Goal: Task Accomplishment & Management: Manage account settings

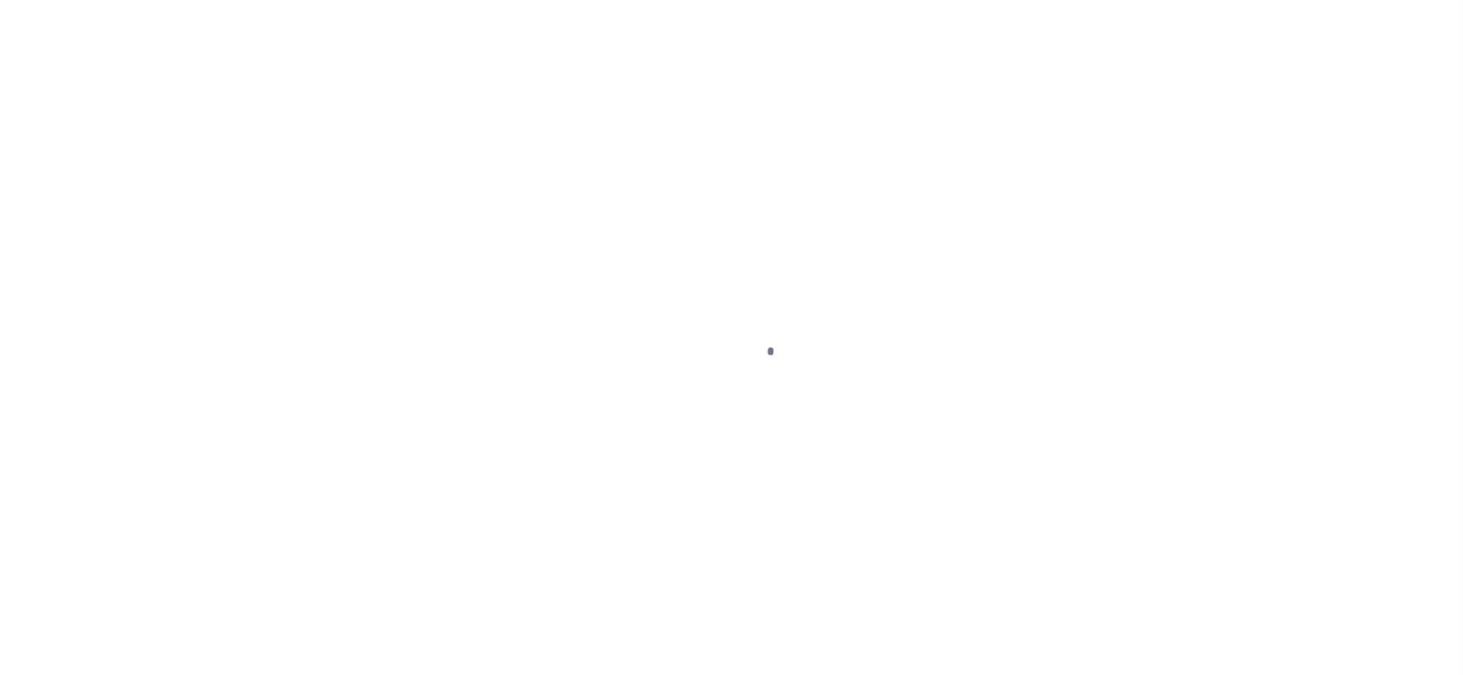
checkbox input "false"
type input "[DATE]"
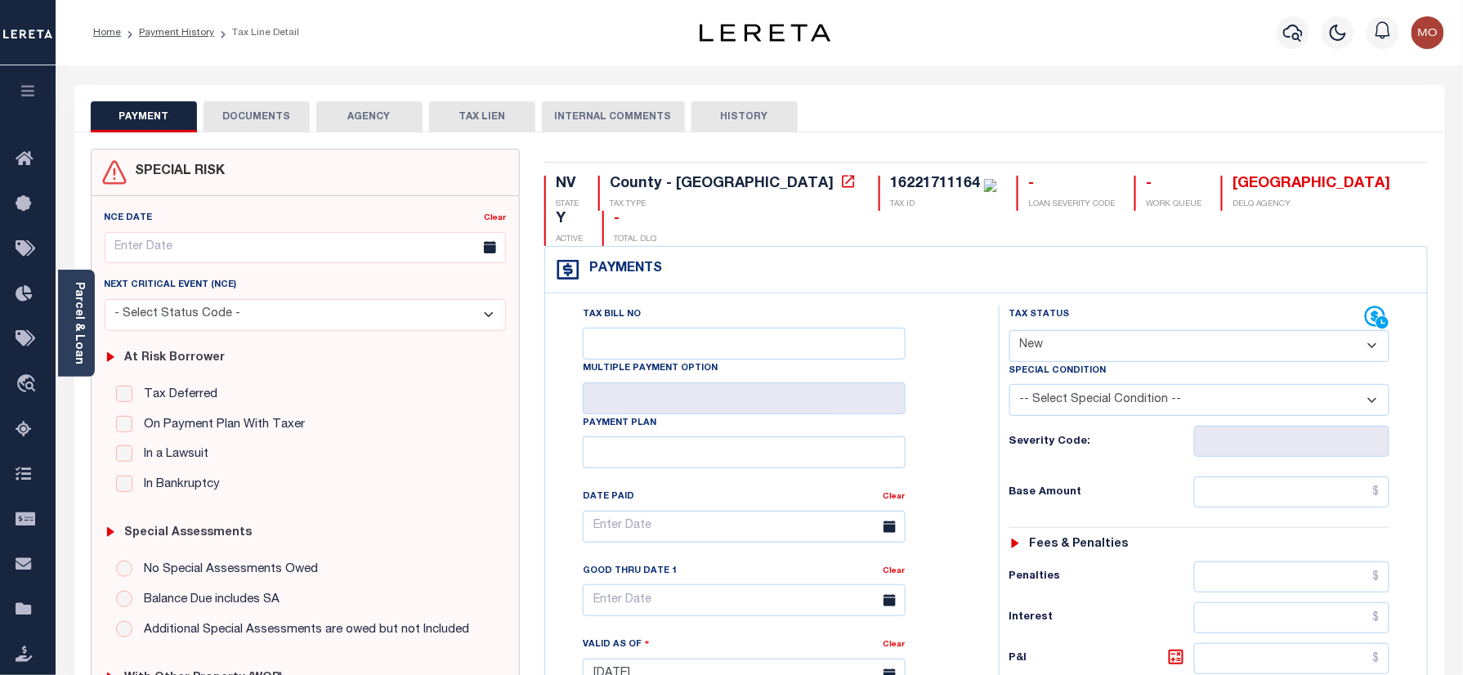
click at [1099, 330] on select "- Select Status Code - Open Due/Unpaid Paid Incomplete No Tax Due Internal Refu…" at bounding box center [1200, 346] width 381 height 32
select select "PYD"
click at [1010, 330] on select "- Select Status Code - Open Due/Unpaid Paid Incomplete No Tax Due Internal Refu…" at bounding box center [1200, 346] width 381 height 32
type input "[DATE]"
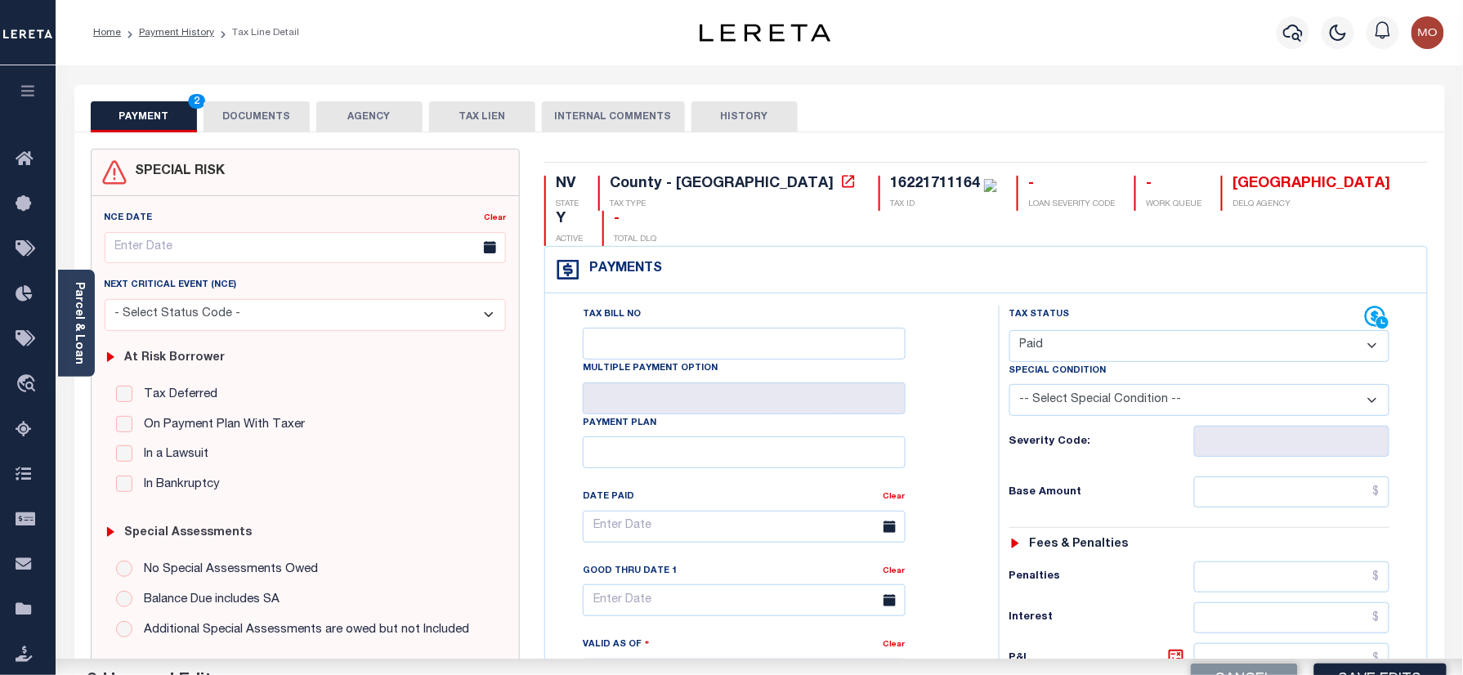
click at [984, 436] on div "Tax Bill No Multiple Payment Option Payment Plan Clear" at bounding box center [767, 667] width 437 height 722
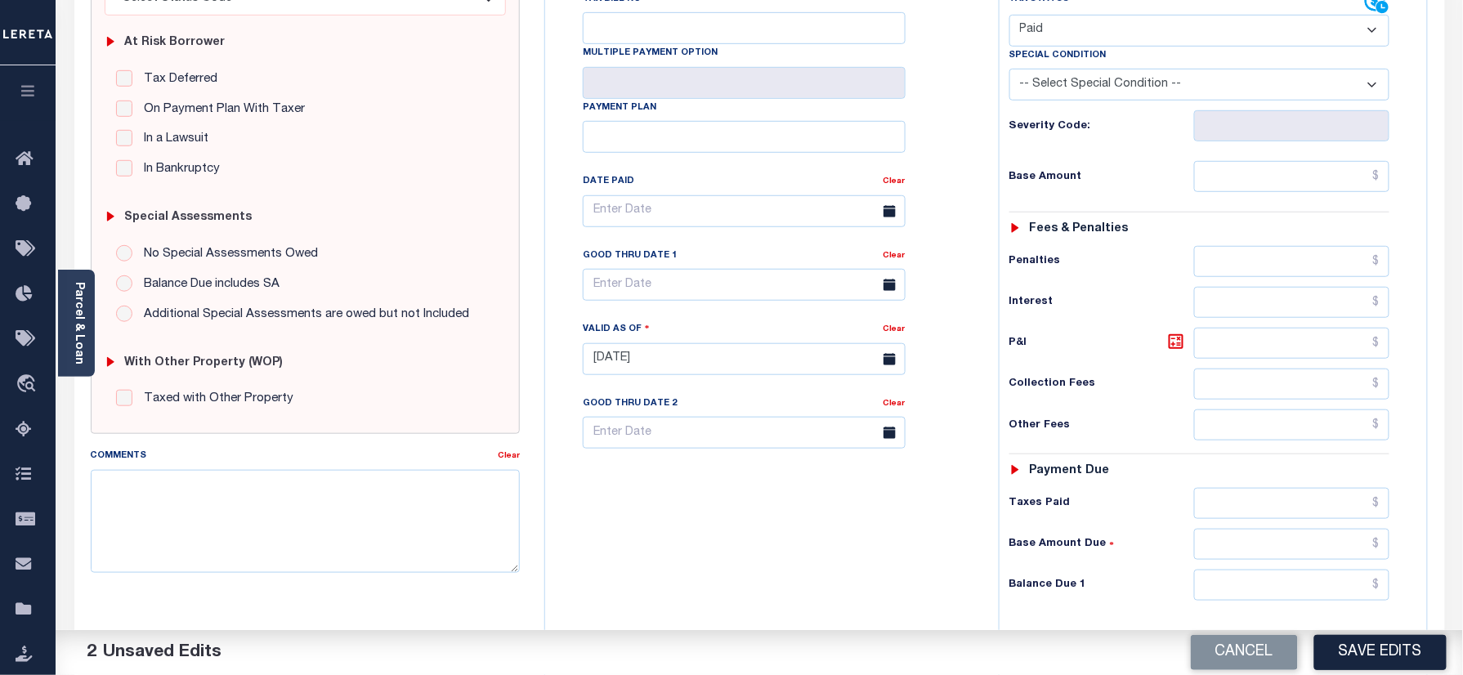
scroll to position [544, 0]
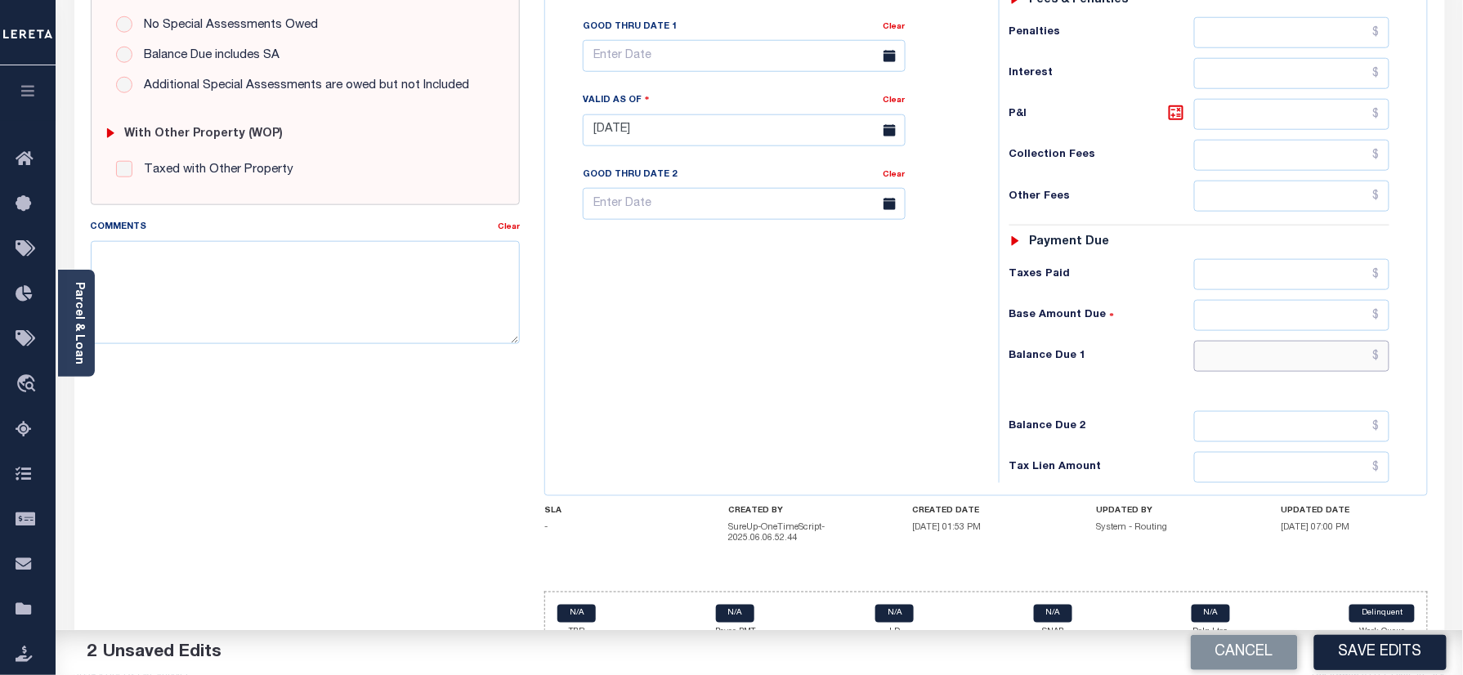
click at [1259, 341] on input "text" at bounding box center [1292, 356] width 196 height 31
type input "$0.00"
click at [893, 315] on div "Tax Bill No Multiple Payment Option Payment Plan Clear" at bounding box center [767, 122] width 437 height 722
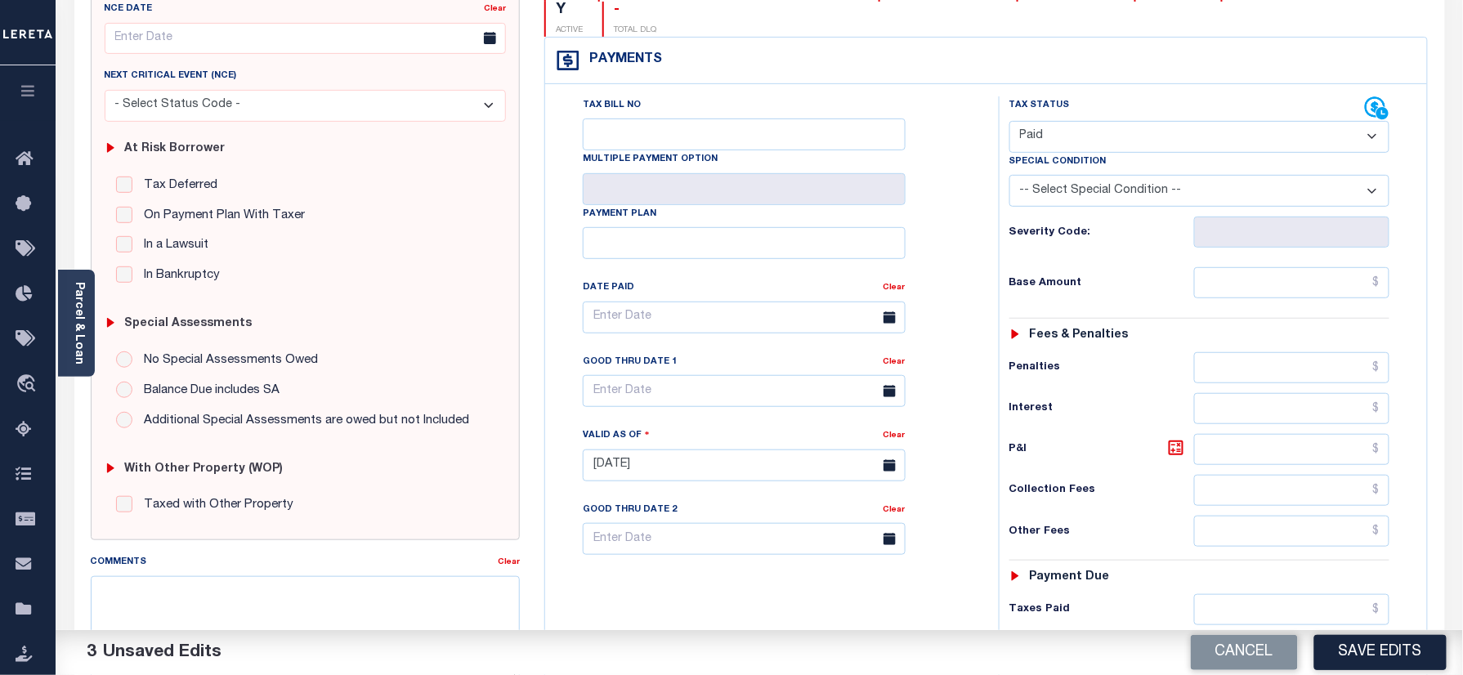
scroll to position [0, 0]
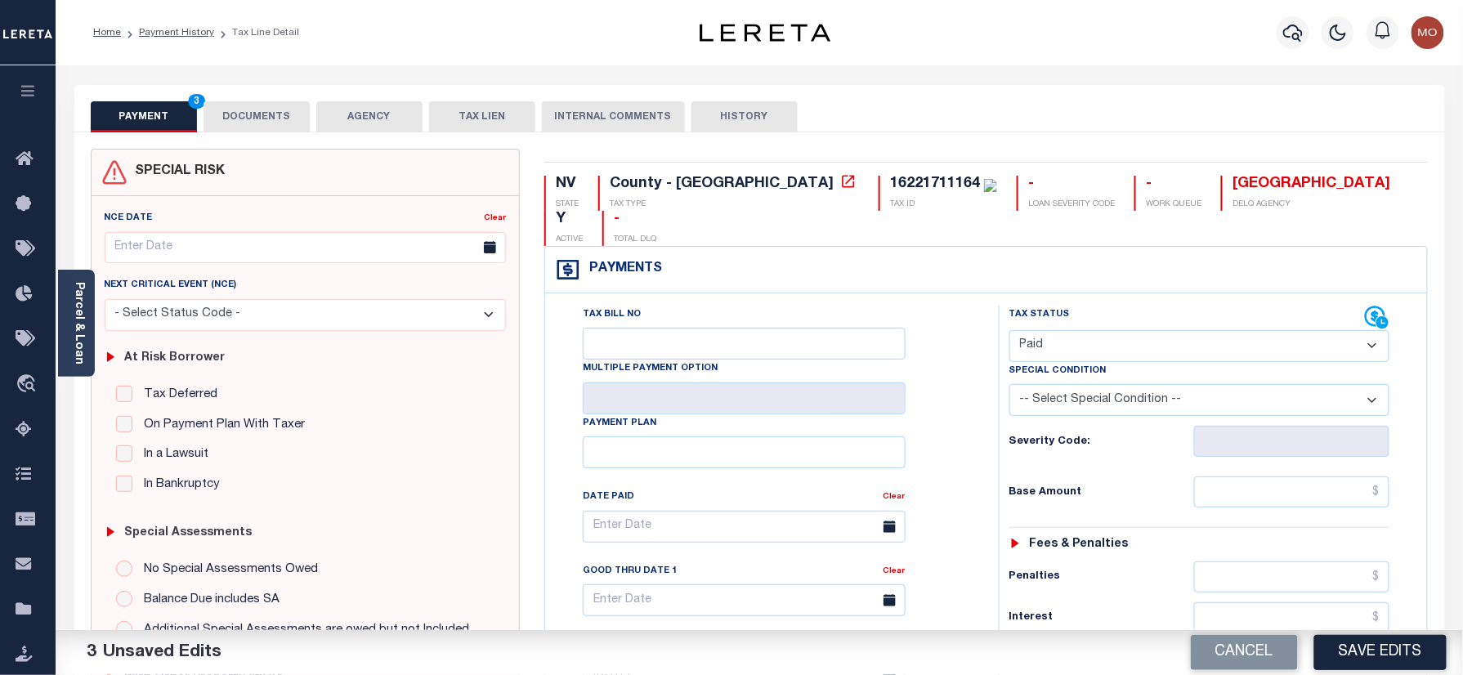
click at [263, 122] on button "DOCUMENTS" at bounding box center [257, 116] width 106 height 31
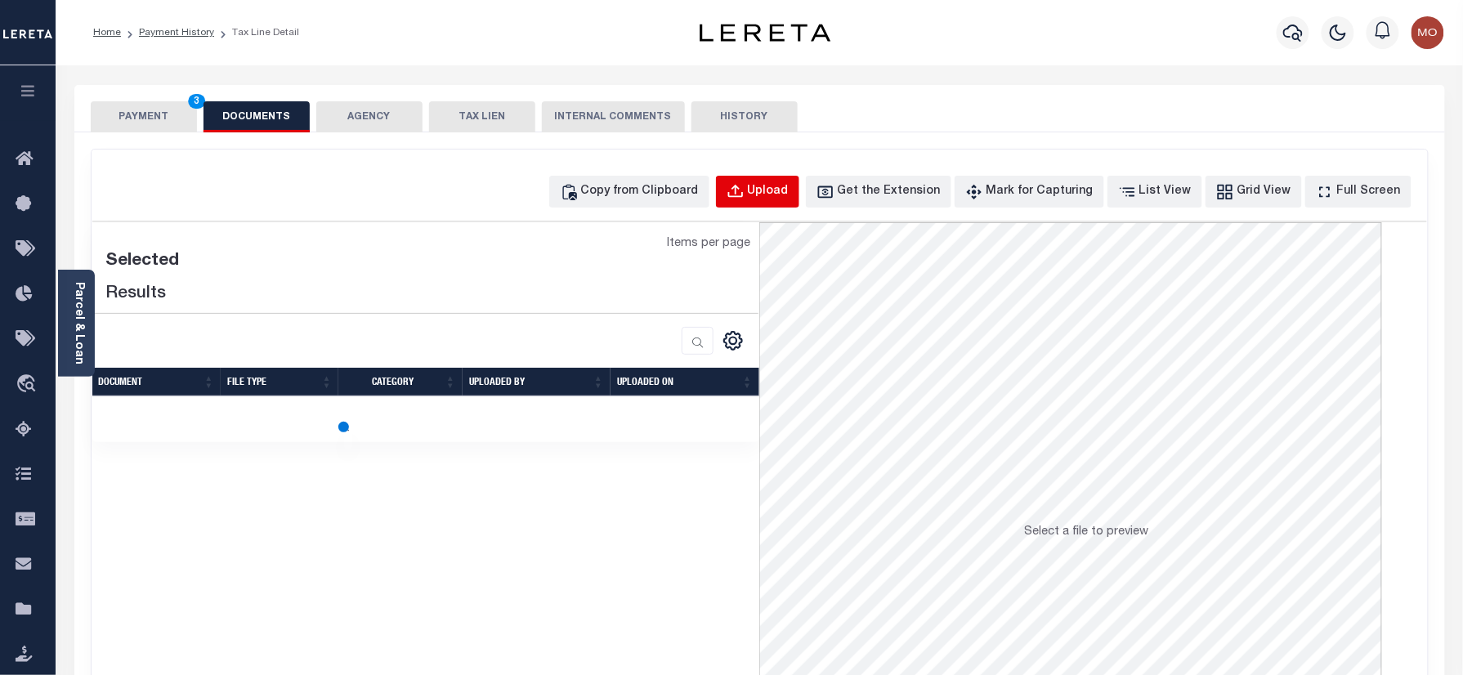
click at [800, 177] on button "Upload" at bounding box center [757, 192] width 83 height 32
select select "POP"
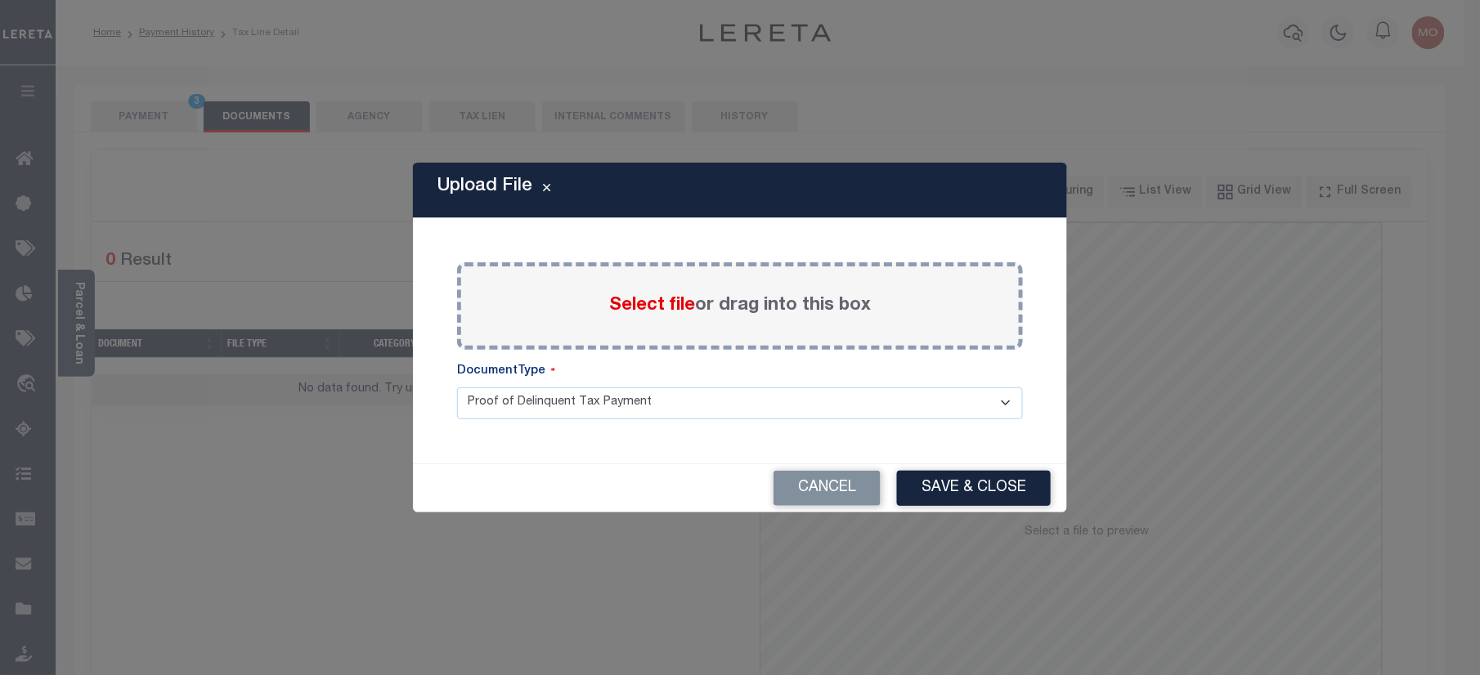
click at [644, 293] on label "Select file or drag into this box" at bounding box center [740, 306] width 262 height 27
click at [0, 0] on input "Select file or drag into this box" at bounding box center [0, 0] width 0 height 0
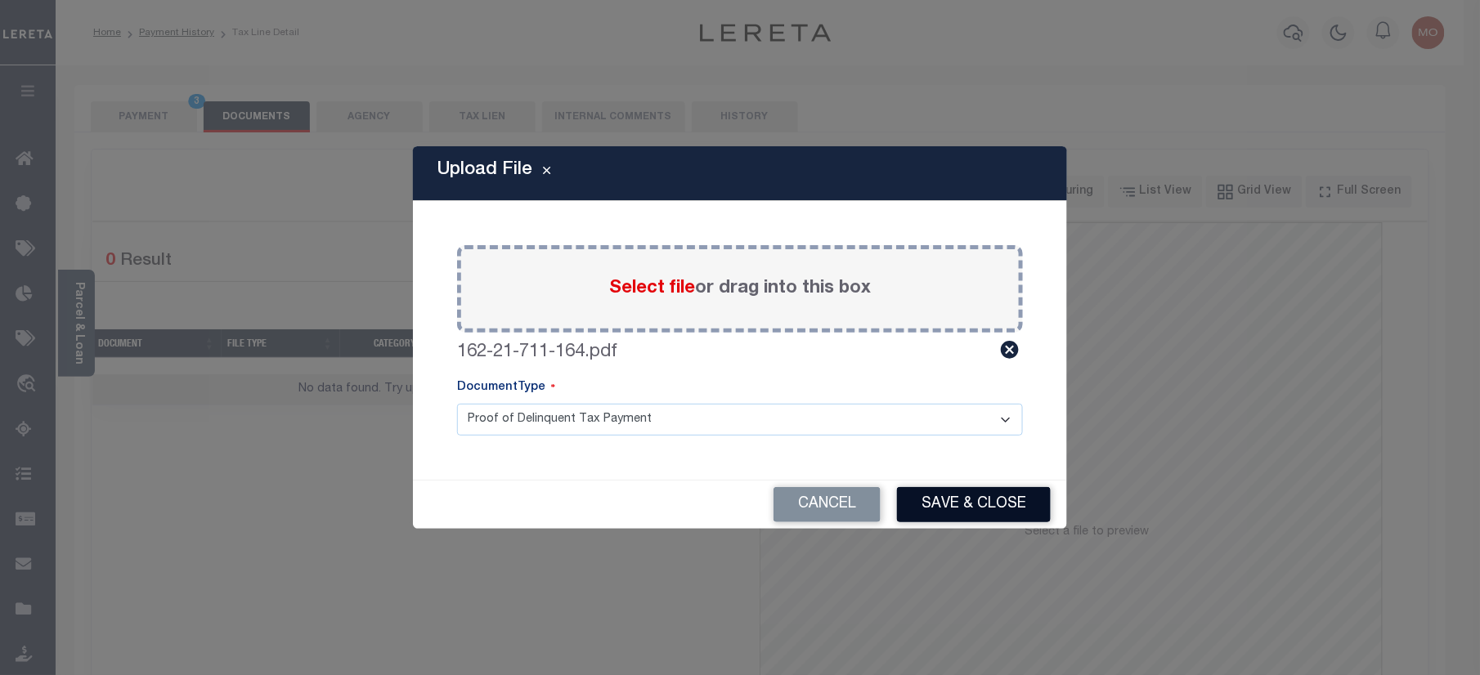
click at [952, 512] on button "Save & Close" at bounding box center [974, 504] width 154 height 35
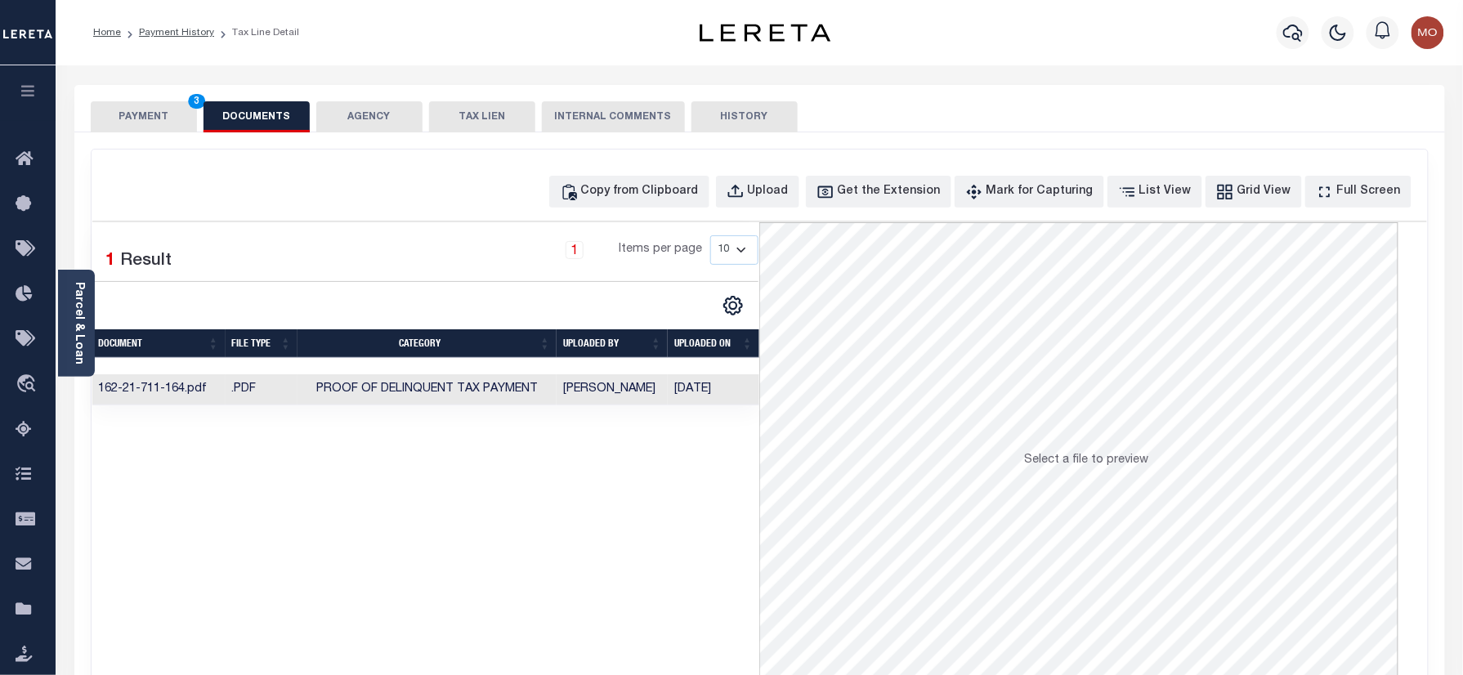
click at [177, 118] on button "PAYMENT 3" at bounding box center [144, 116] width 106 height 31
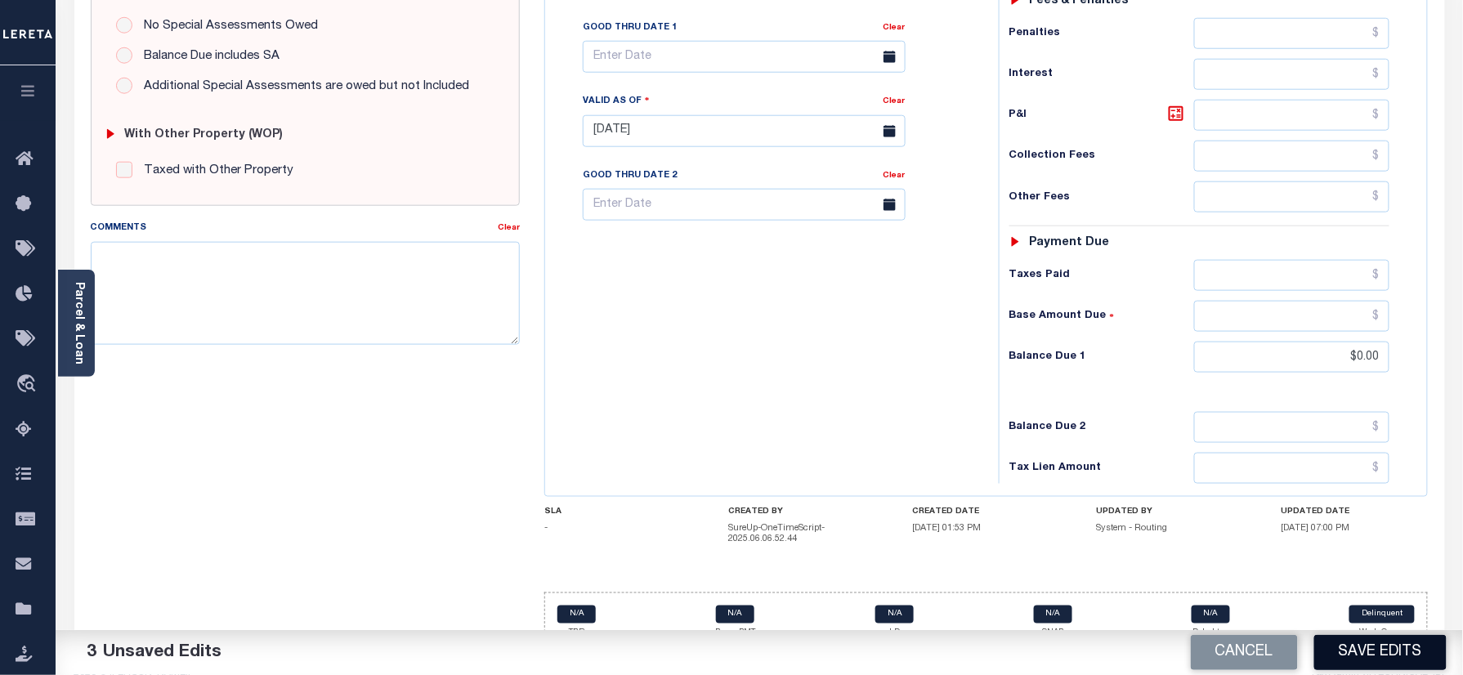
click at [1381, 657] on button "Save Edits" at bounding box center [1381, 652] width 132 height 35
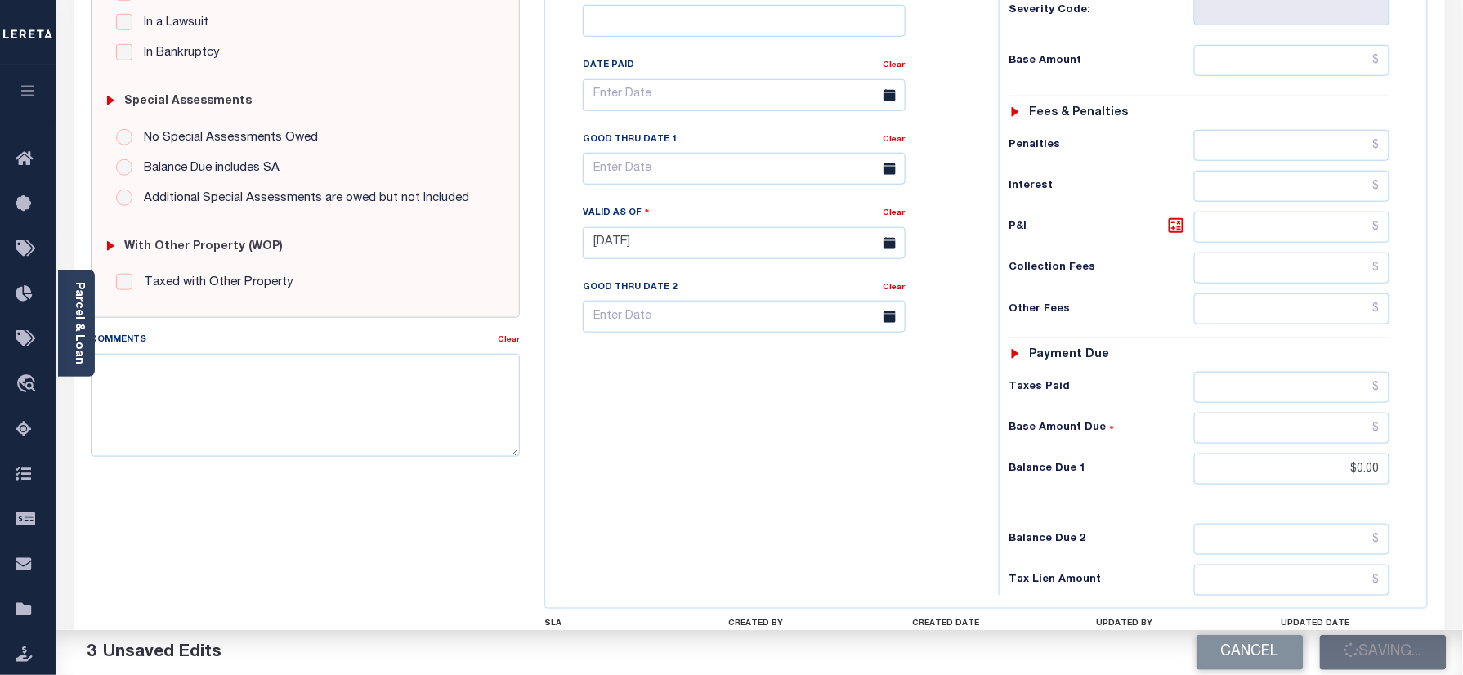
scroll to position [325, 0]
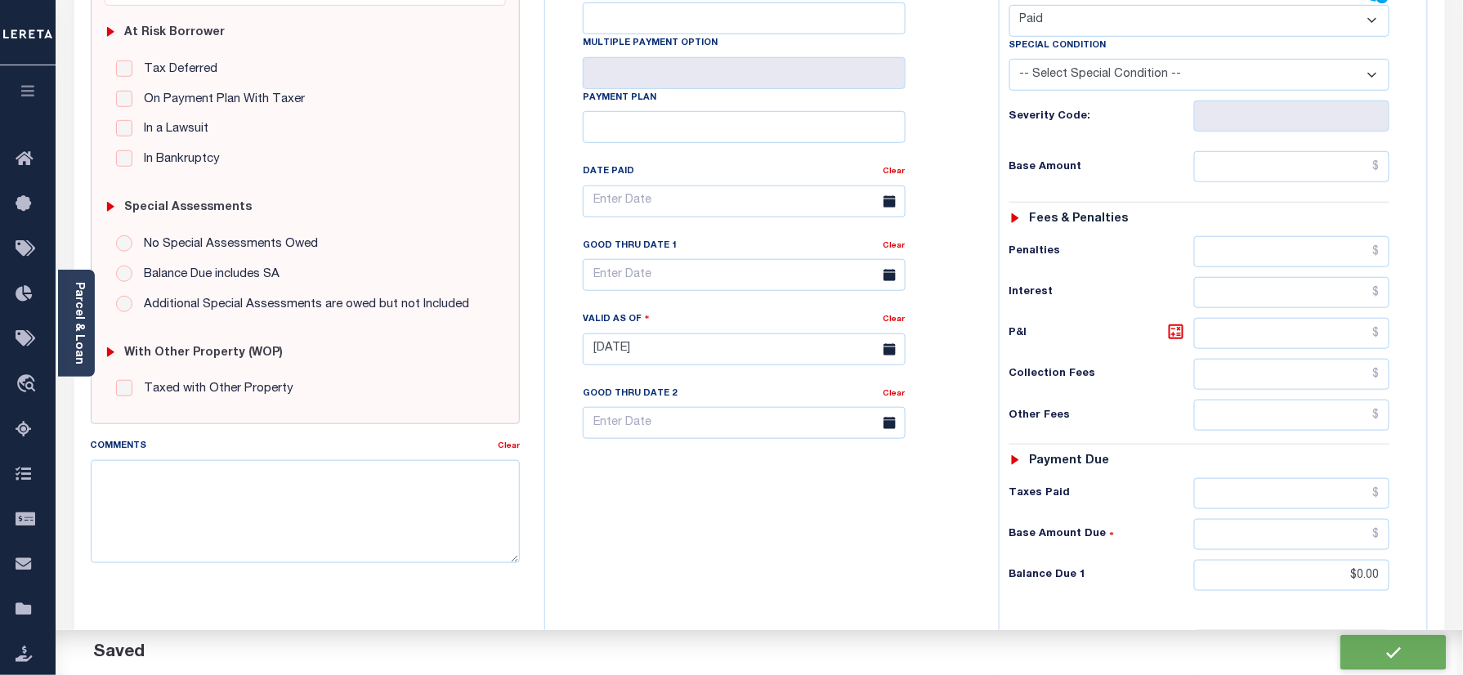
checkbox input "false"
type input "$0"
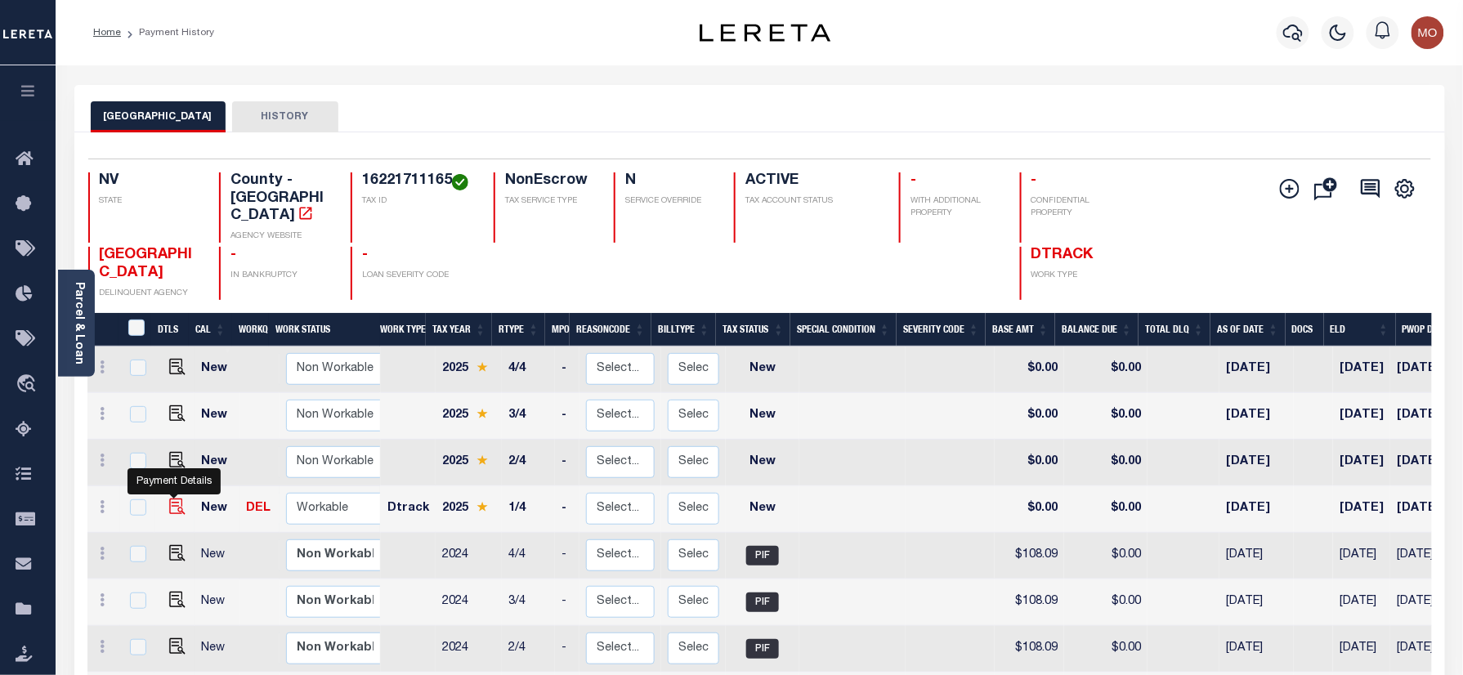
click at [171, 499] on img "" at bounding box center [177, 507] width 16 height 16
checkbox input "true"
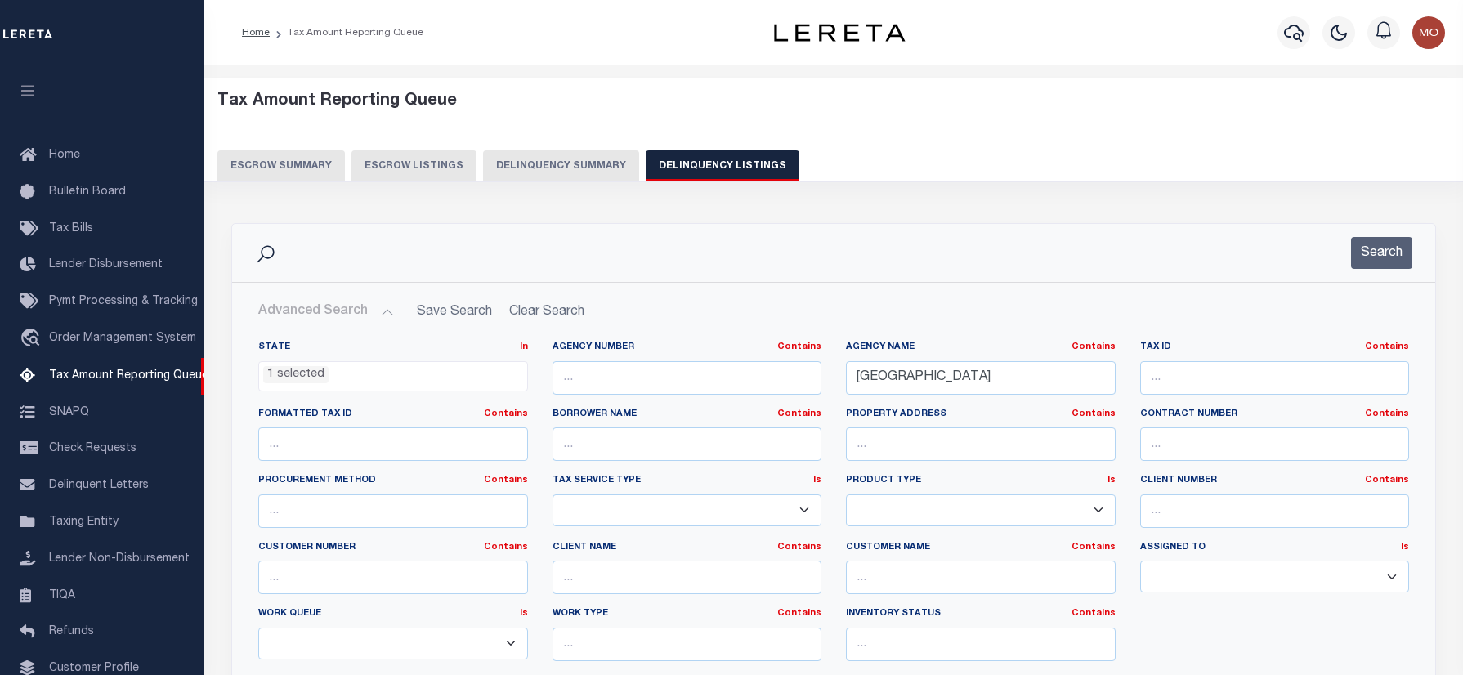
select select "NV"
select select "500"
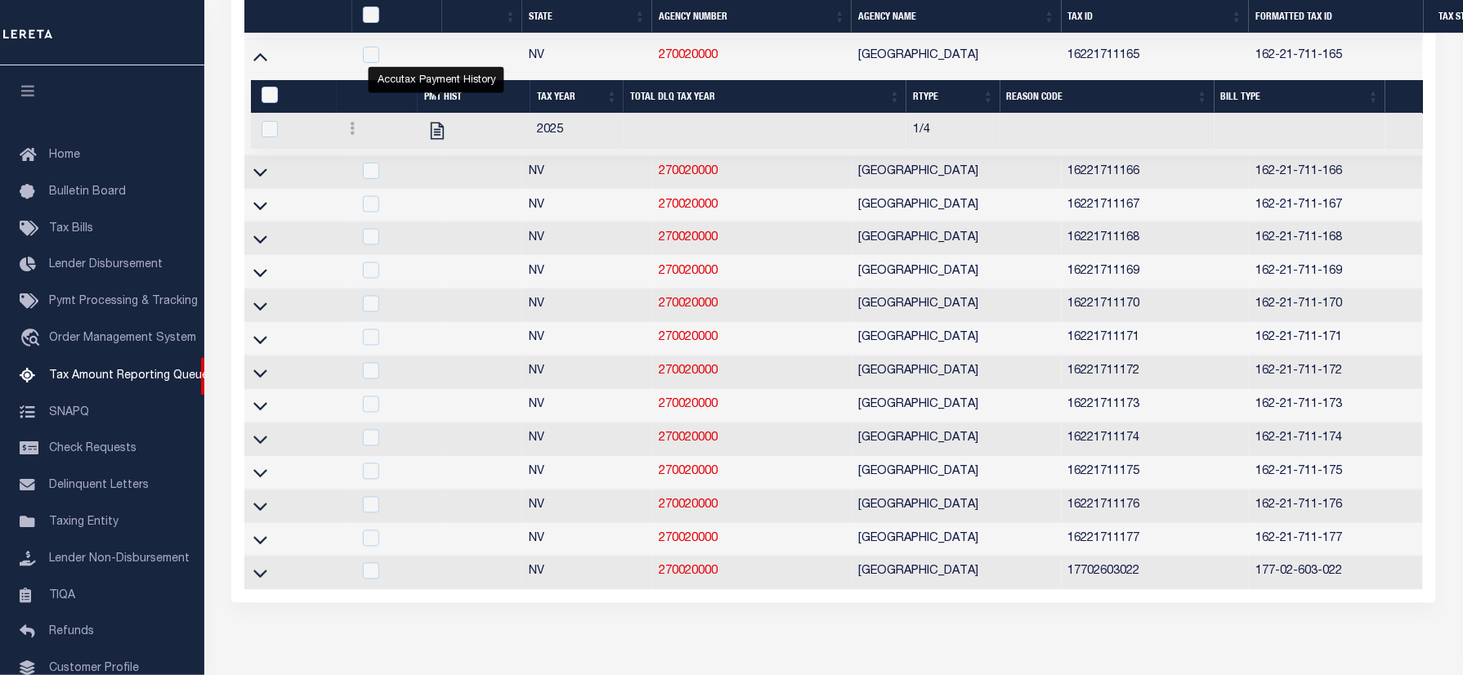
scroll to position [99, 0]
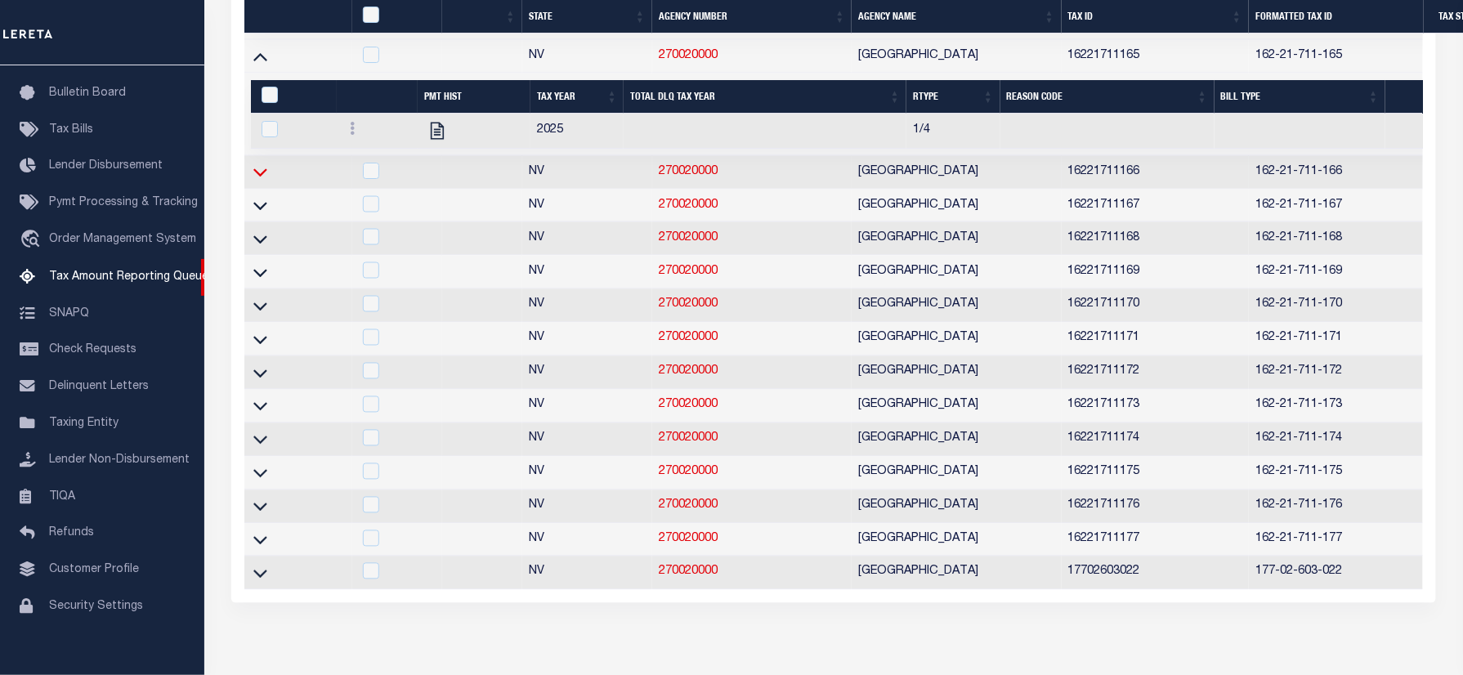
click at [259, 181] on icon at bounding box center [260, 172] width 14 height 17
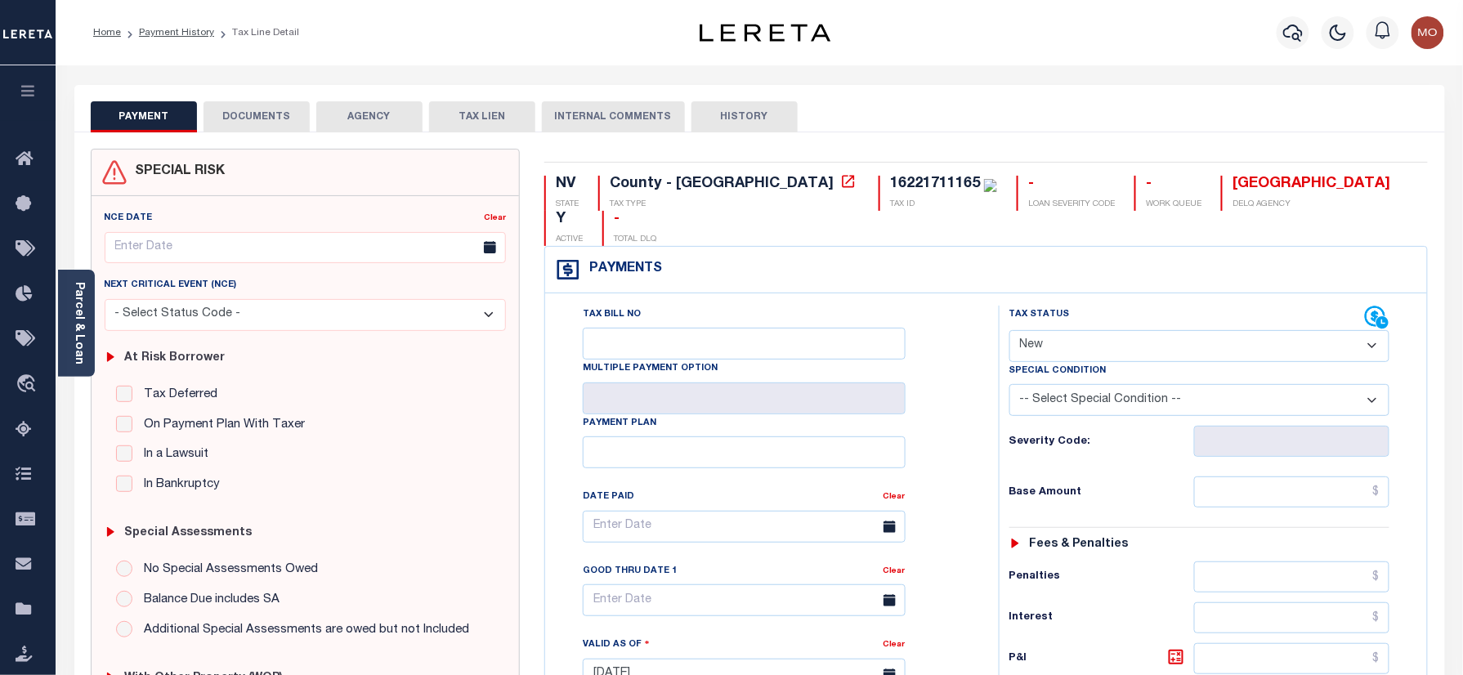
drag, startPoint x: 1081, startPoint y: 314, endPoint x: 1081, endPoint y: 328, distance: 13.9
click at [1081, 330] on select "- Select Status Code - Open Due/Unpaid Paid Incomplete No Tax Due Internal Refu…" at bounding box center [1200, 346] width 381 height 32
select select "PYD"
click at [1010, 330] on select "- Select Status Code - Open Due/Unpaid Paid Incomplete No Tax Due Internal Refu…" at bounding box center [1200, 346] width 381 height 32
type input "[DATE]"
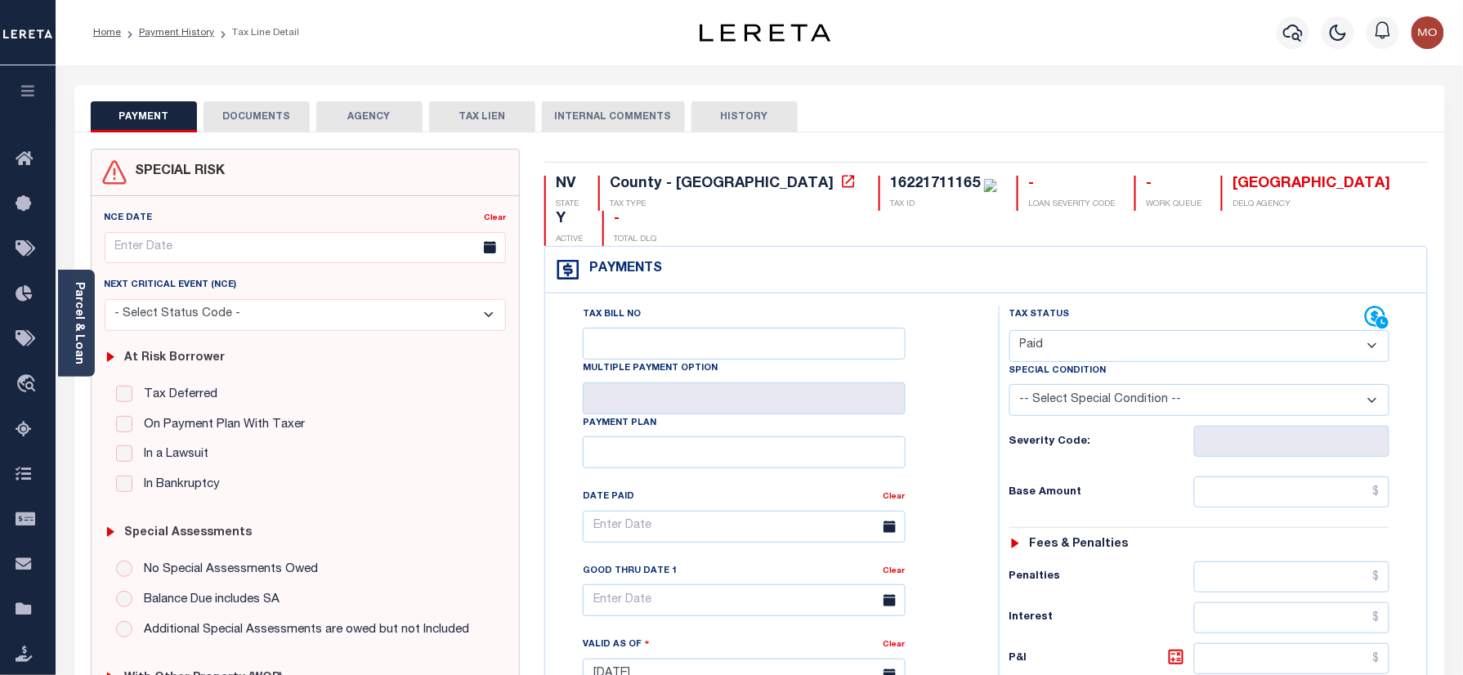
click at [1010, 426] on div "Severity Code:" at bounding box center [1200, 441] width 381 height 31
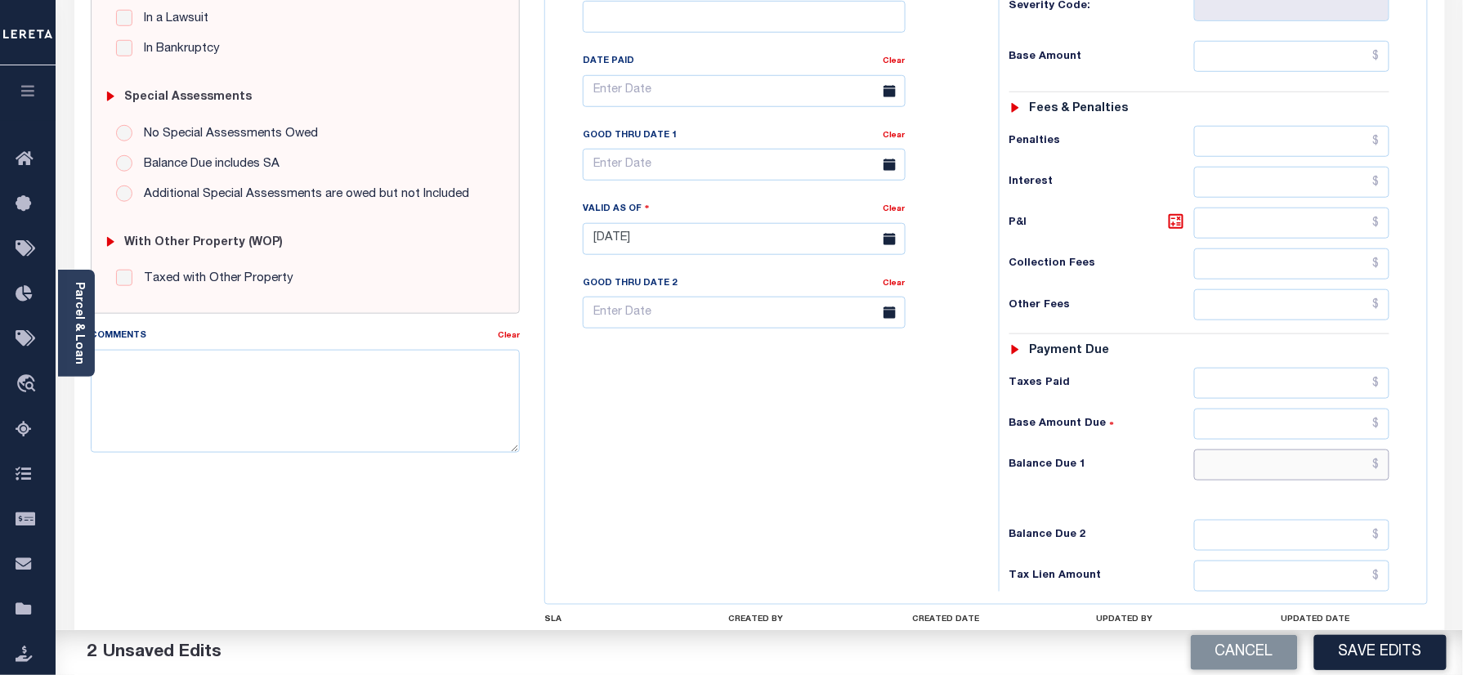
click at [1248, 450] on input "text" at bounding box center [1292, 465] width 196 height 31
type input "$0.00"
click at [728, 403] on div "Tax Bill No Multiple Payment Option Payment Plan Clear" at bounding box center [767, 231] width 437 height 722
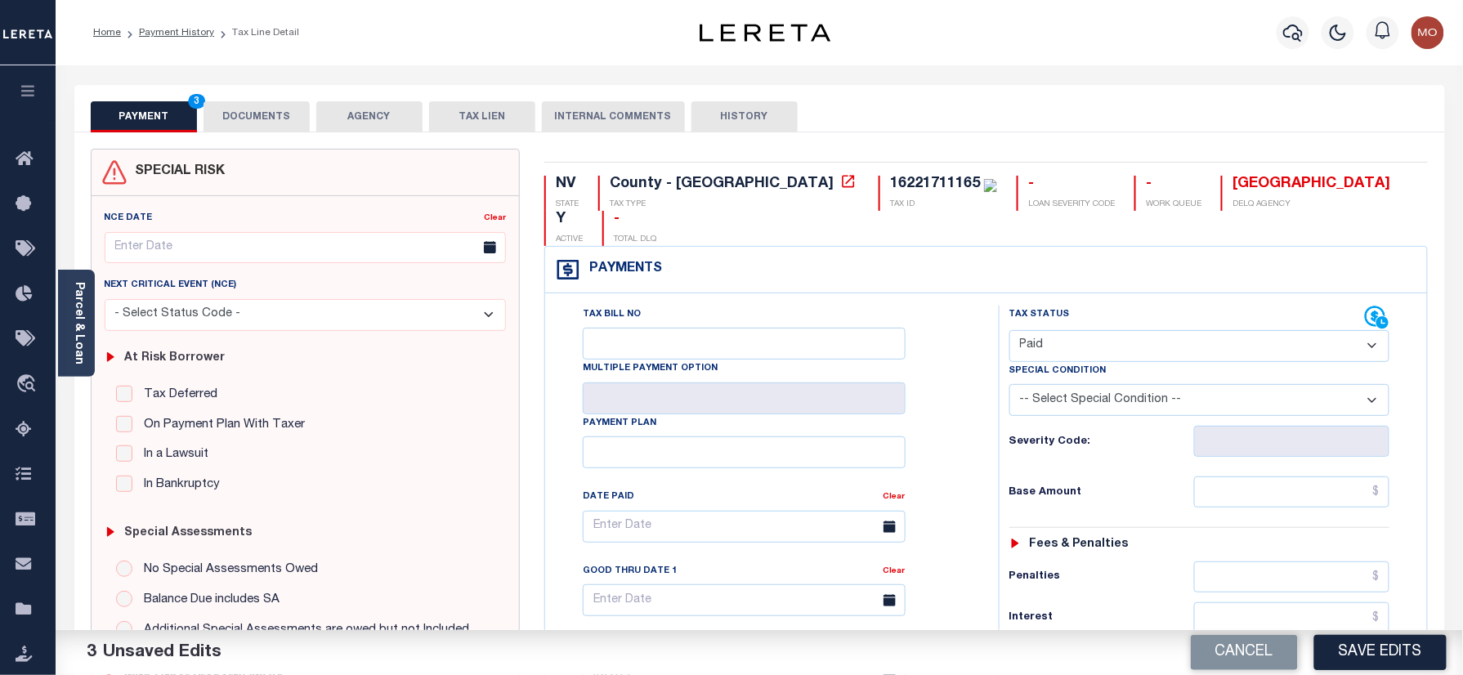
click at [245, 111] on button "DOCUMENTS" at bounding box center [257, 116] width 106 height 31
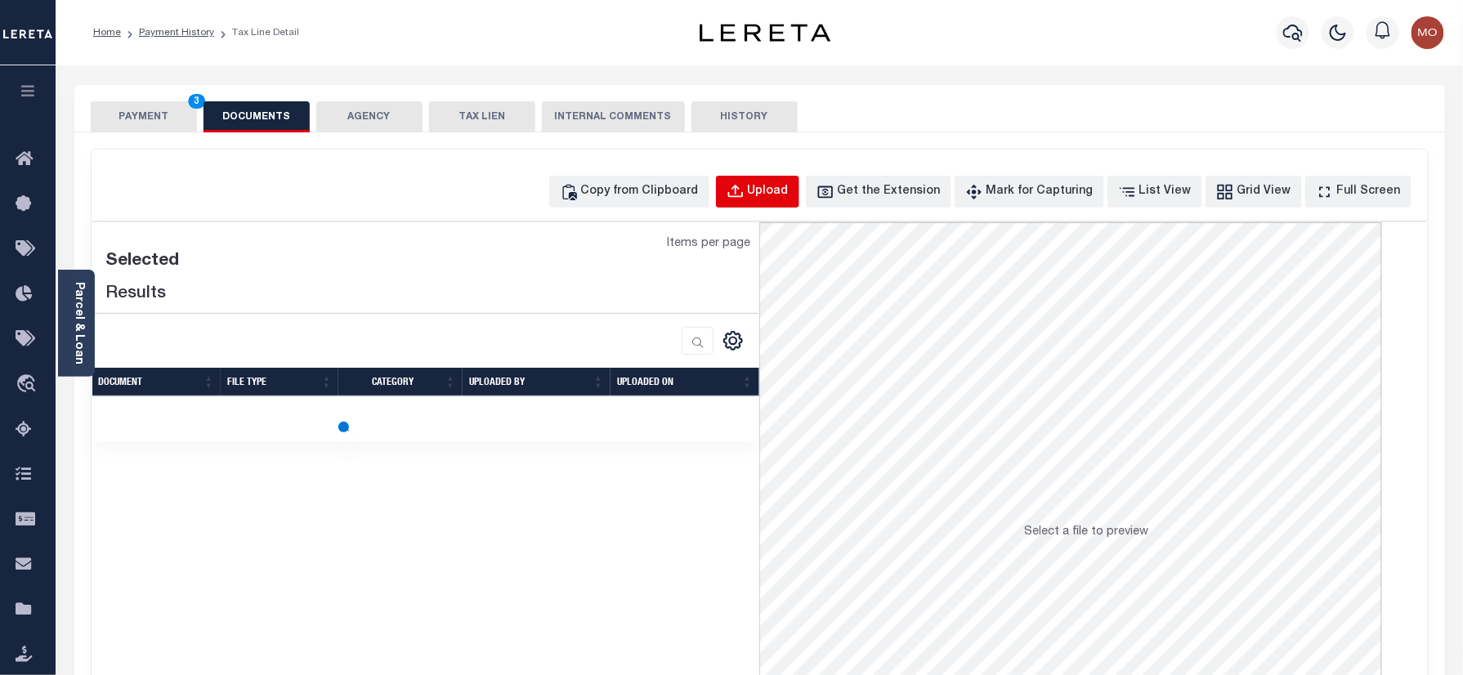
click at [783, 191] on div "Upload" at bounding box center [768, 192] width 41 height 18
select select "POP"
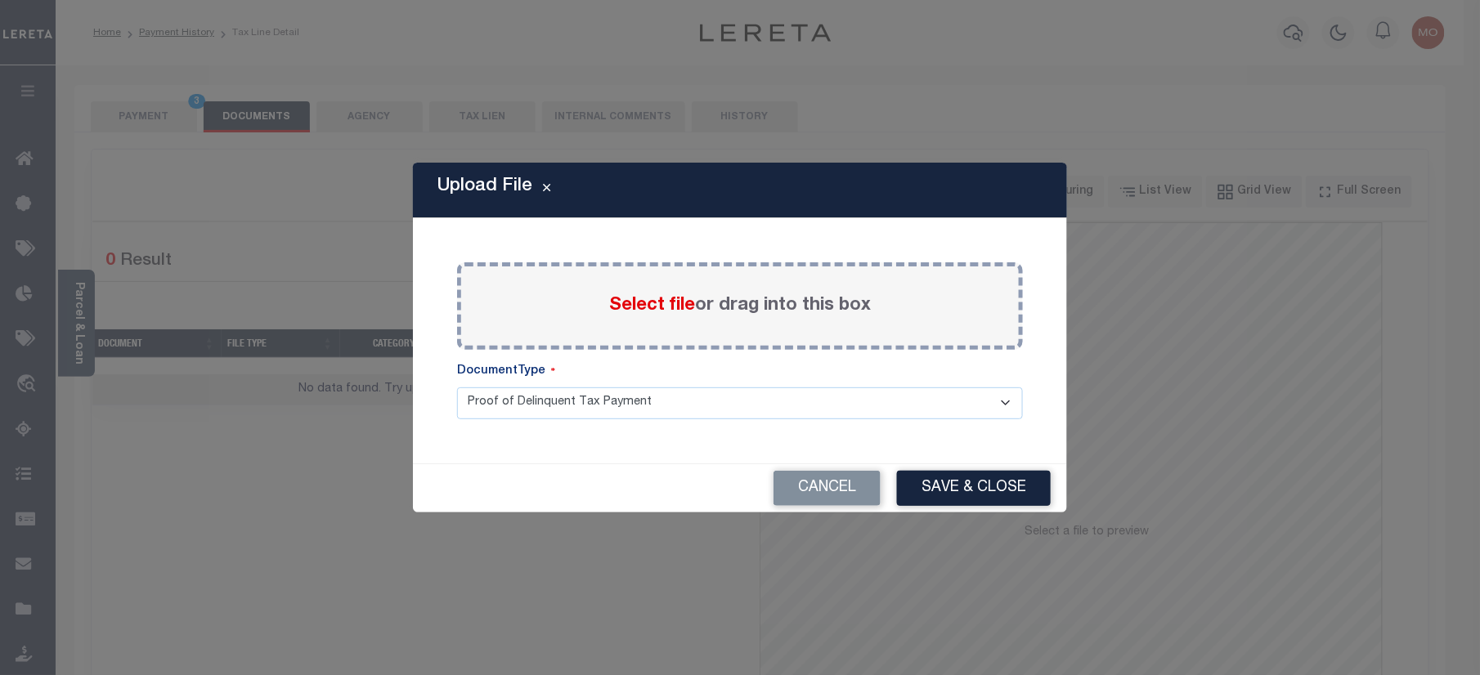
click at [641, 307] on span "Select file" at bounding box center [652, 306] width 86 height 18
click at [0, 0] on input "Select file or drag into this box" at bounding box center [0, 0] width 0 height 0
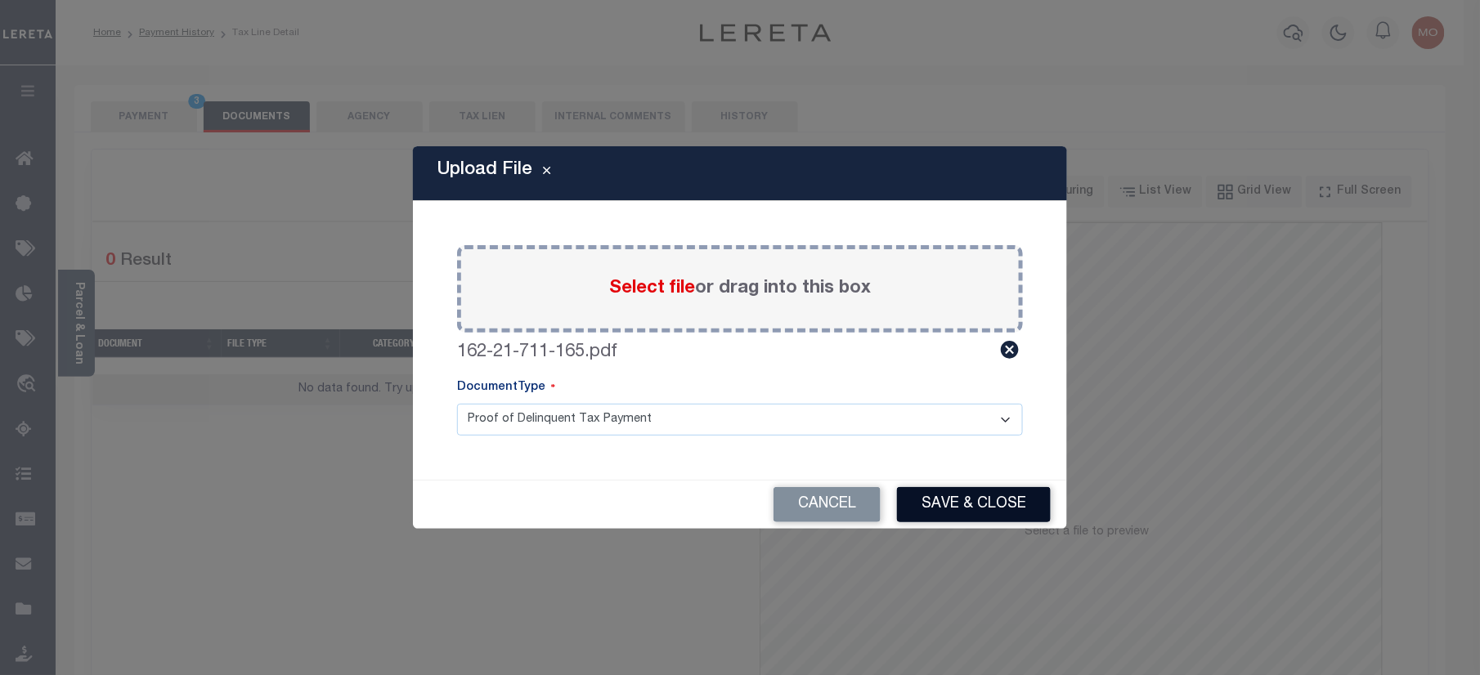
click at [956, 512] on button "Save & Close" at bounding box center [974, 504] width 154 height 35
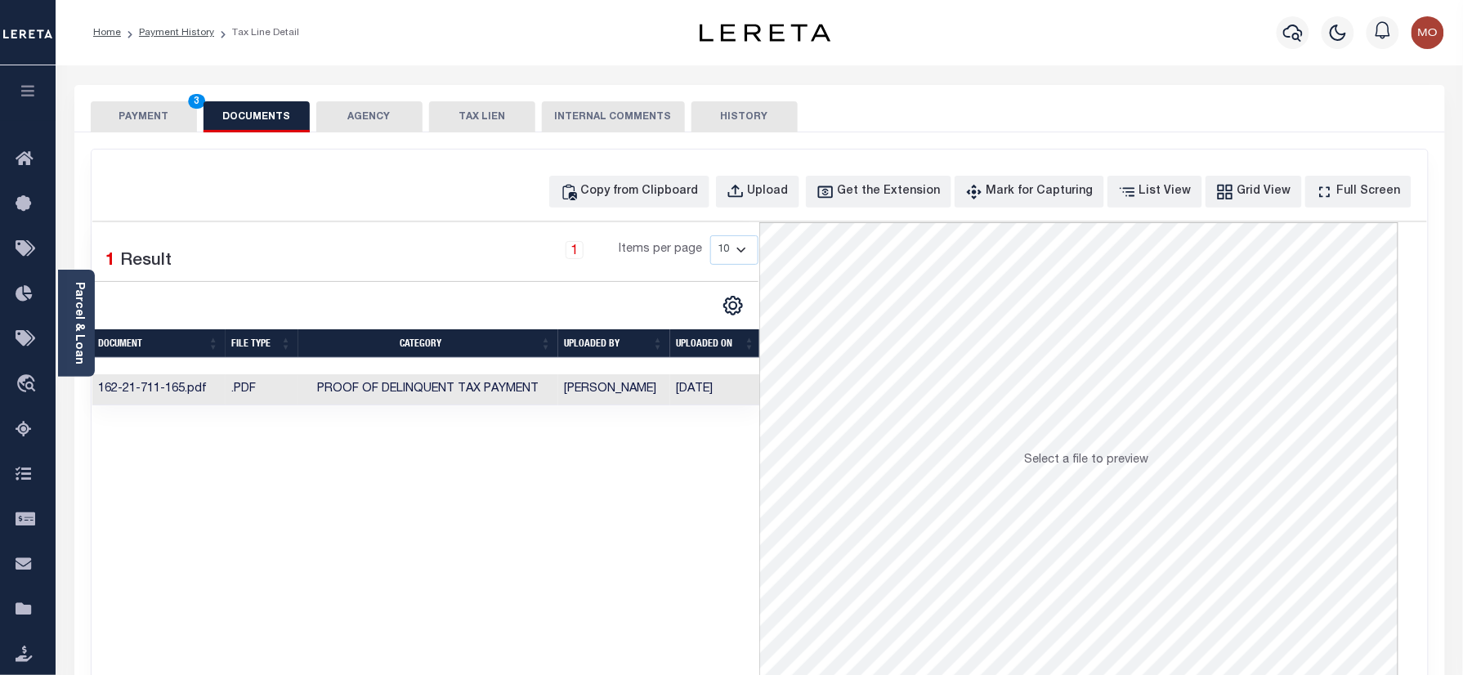
click at [155, 110] on button "PAYMENT 3" at bounding box center [144, 116] width 106 height 31
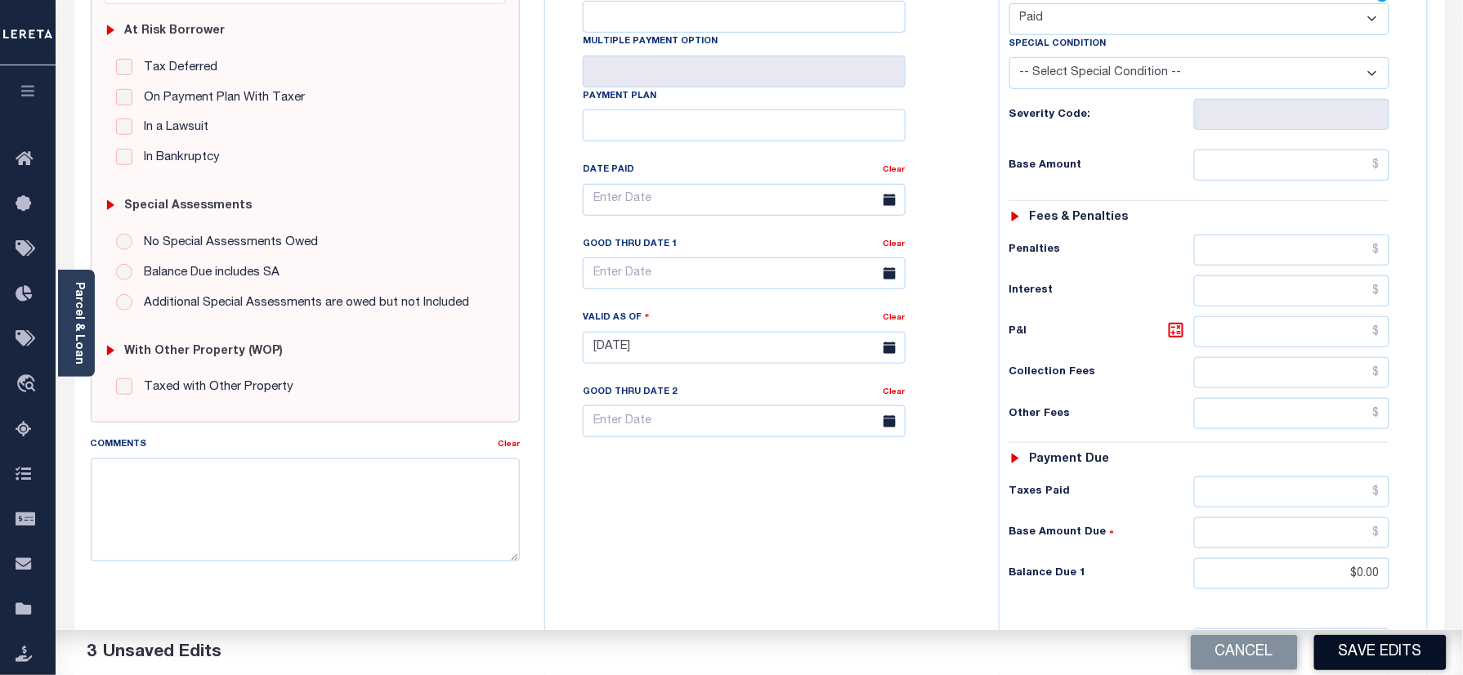
drag, startPoint x: 1355, startPoint y: 664, endPoint x: 1328, endPoint y: 631, distance: 42.4
click at [1355, 661] on button "Save Edits" at bounding box center [1381, 652] width 132 height 35
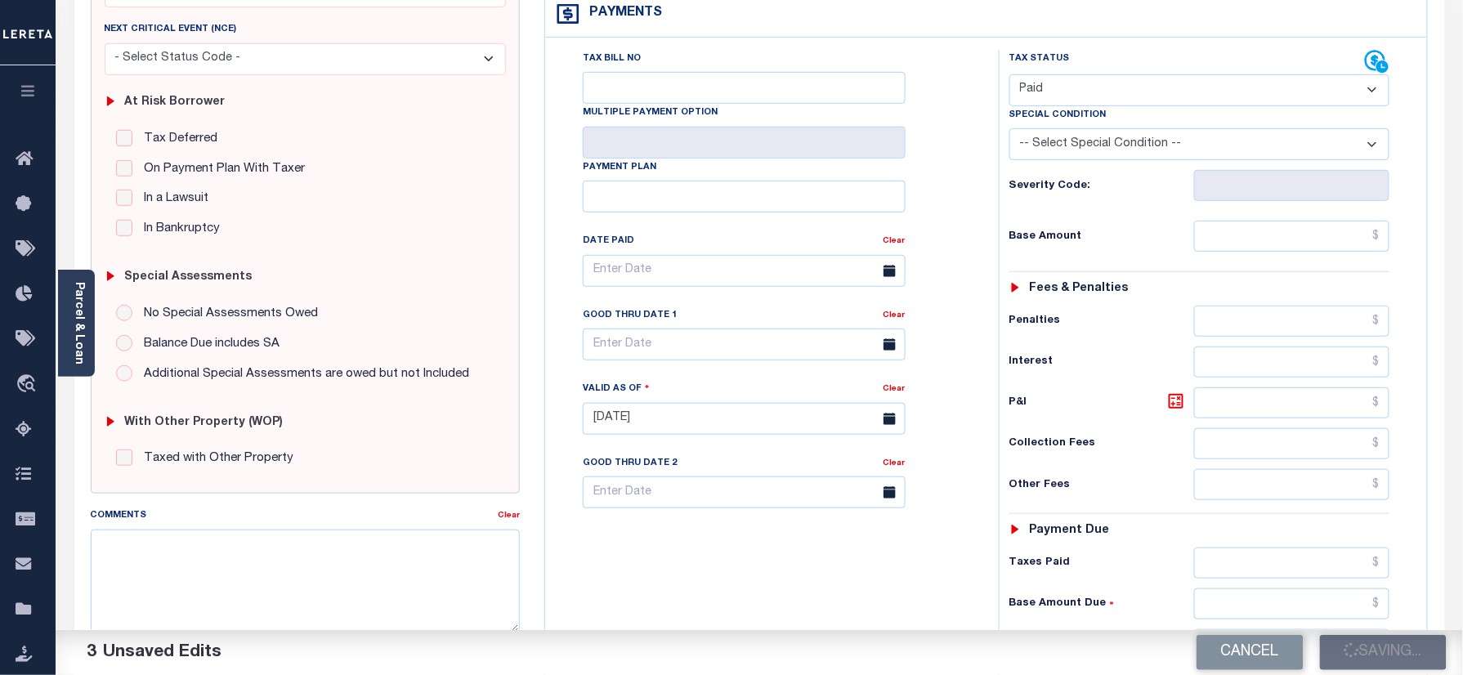
scroll to position [217, 0]
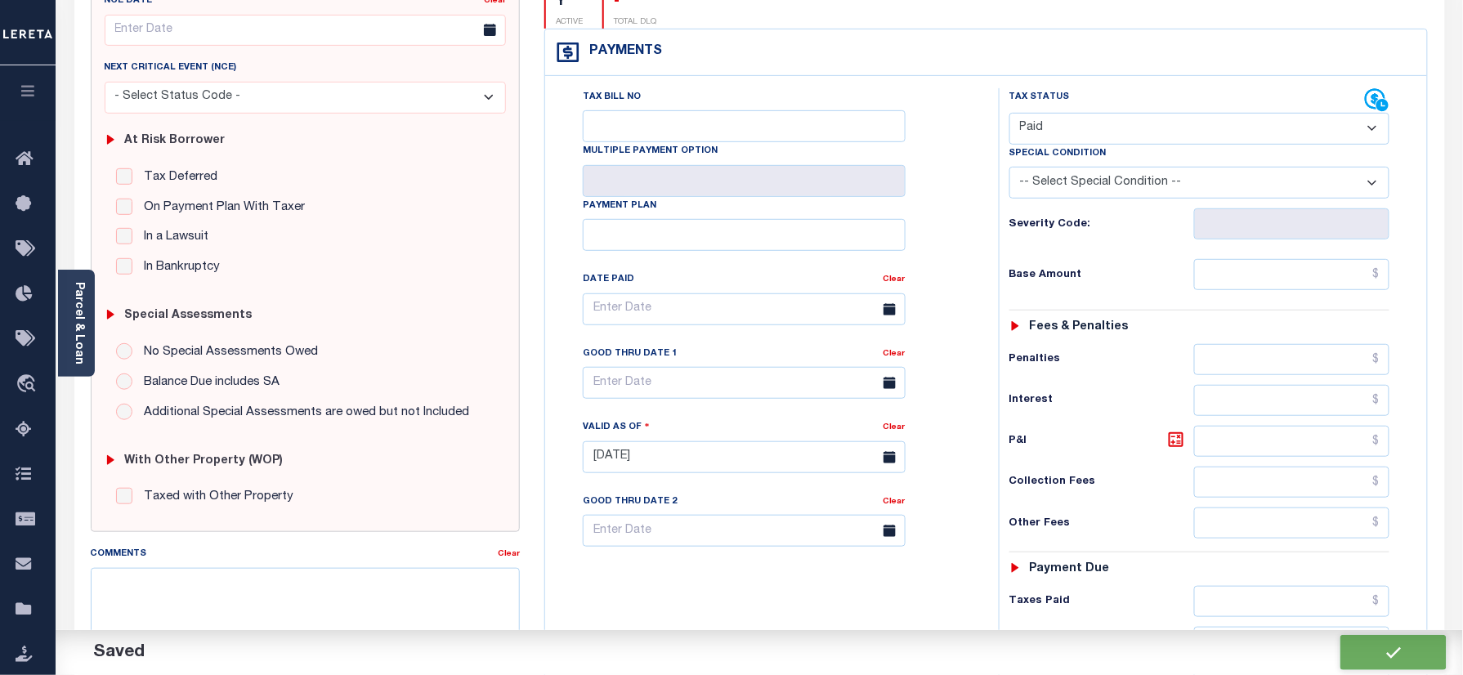
checkbox input "false"
type input "$0"
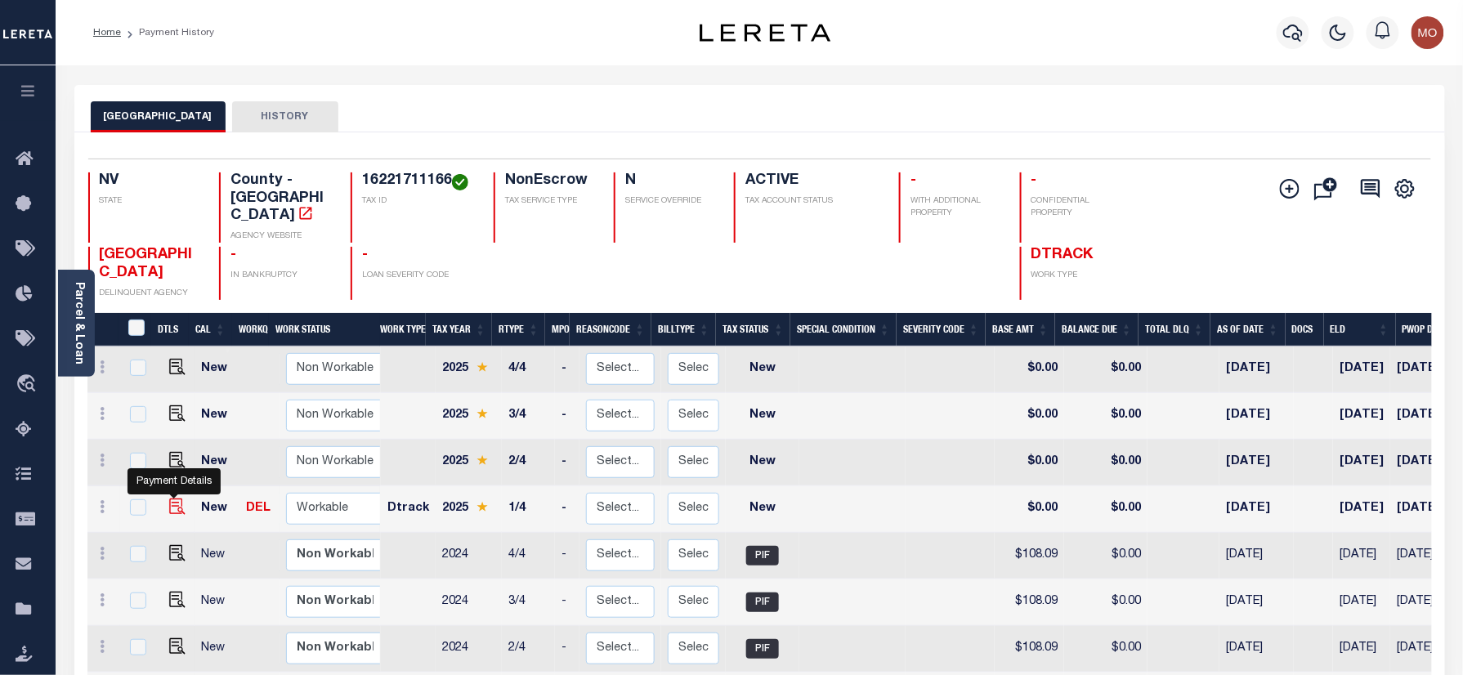
click at [172, 499] on img "" at bounding box center [177, 507] width 16 height 16
checkbox input "true"
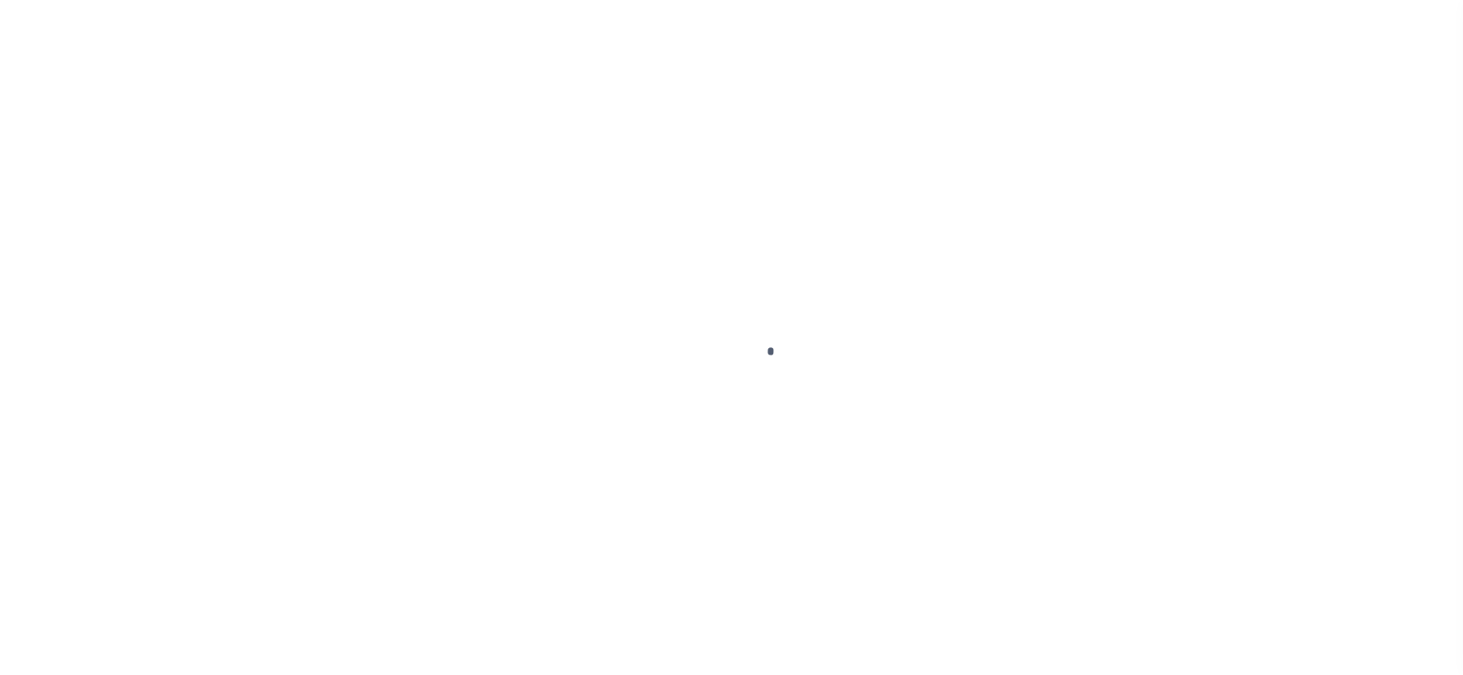
checkbox input "false"
type input "[DATE]"
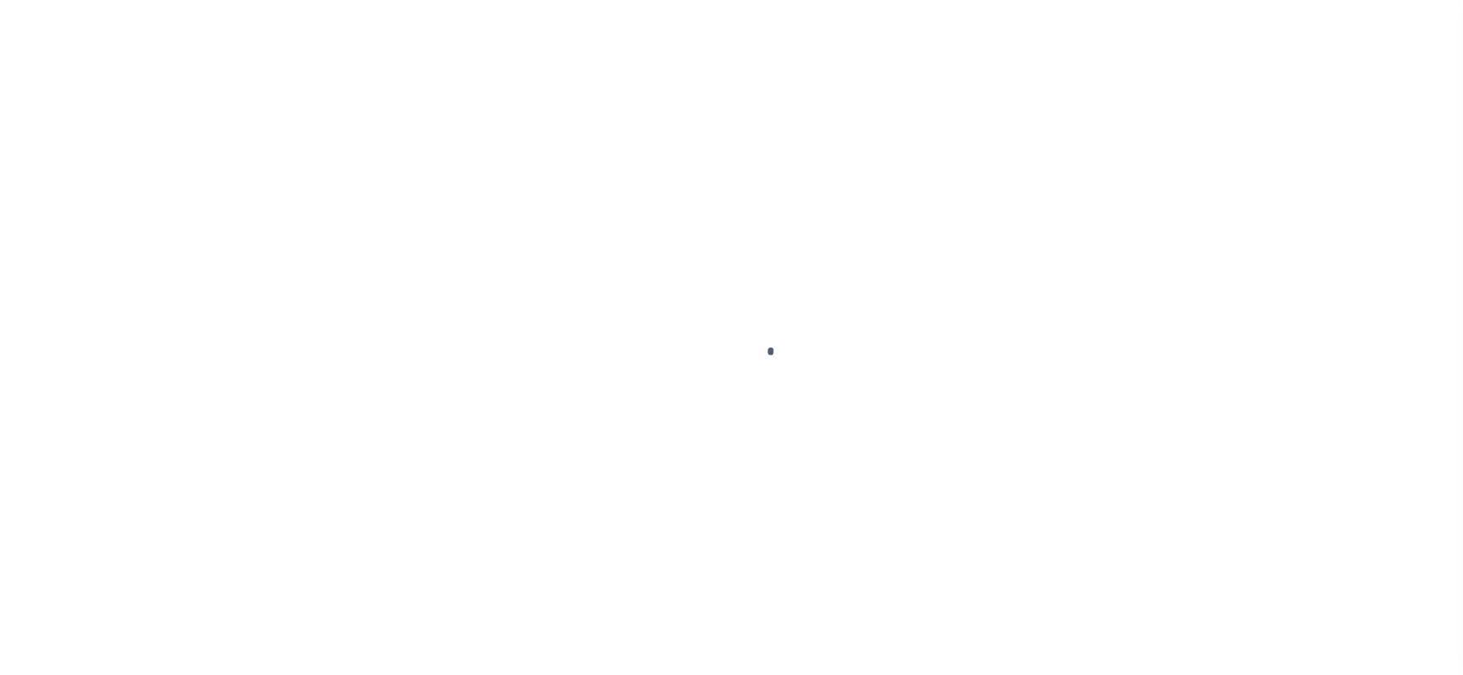
select select "NW2"
